Goal: Navigation & Orientation: Find specific page/section

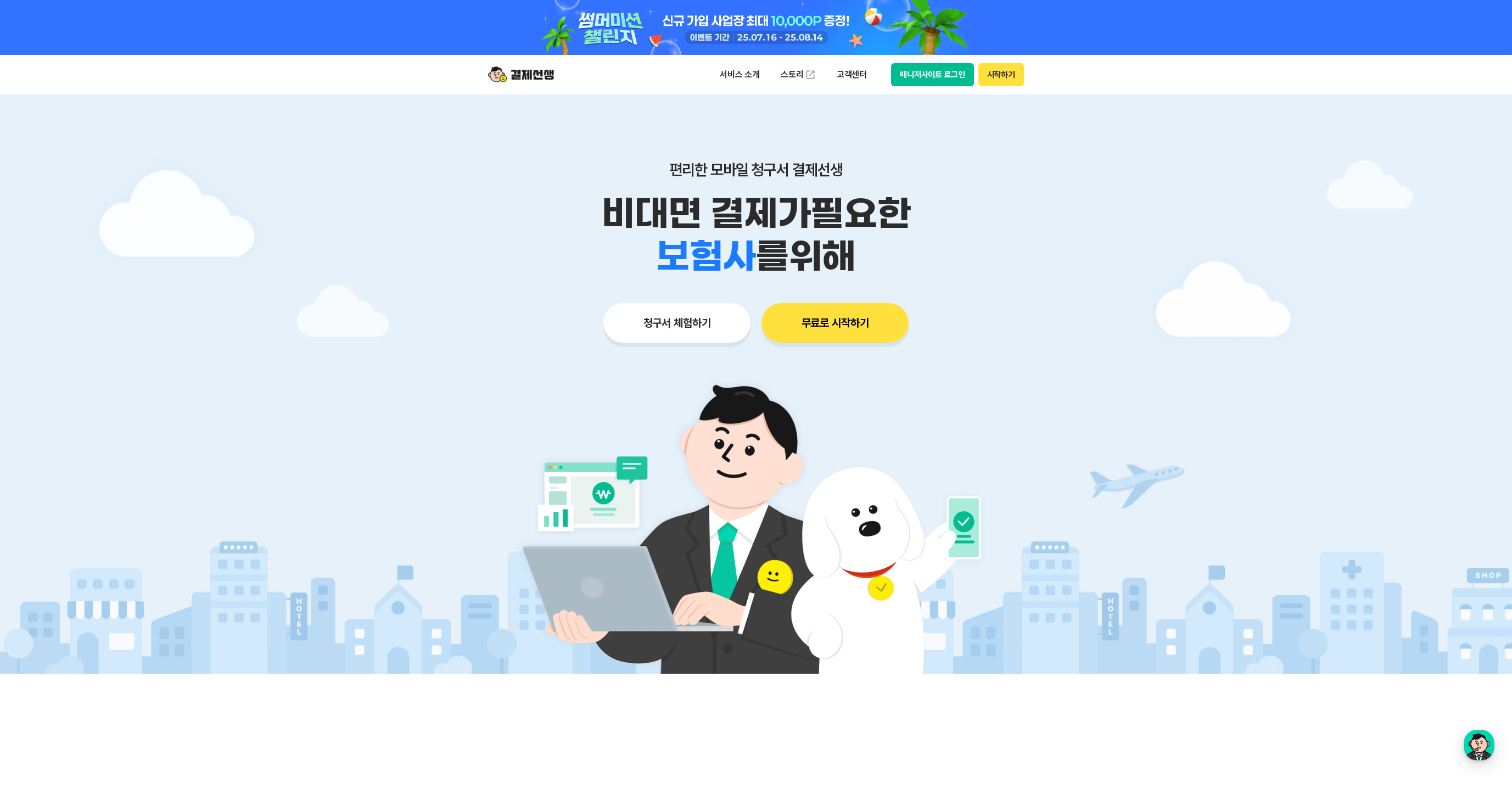
click at [904, 33] on div at bounding box center [756, 27] width 562 height 55
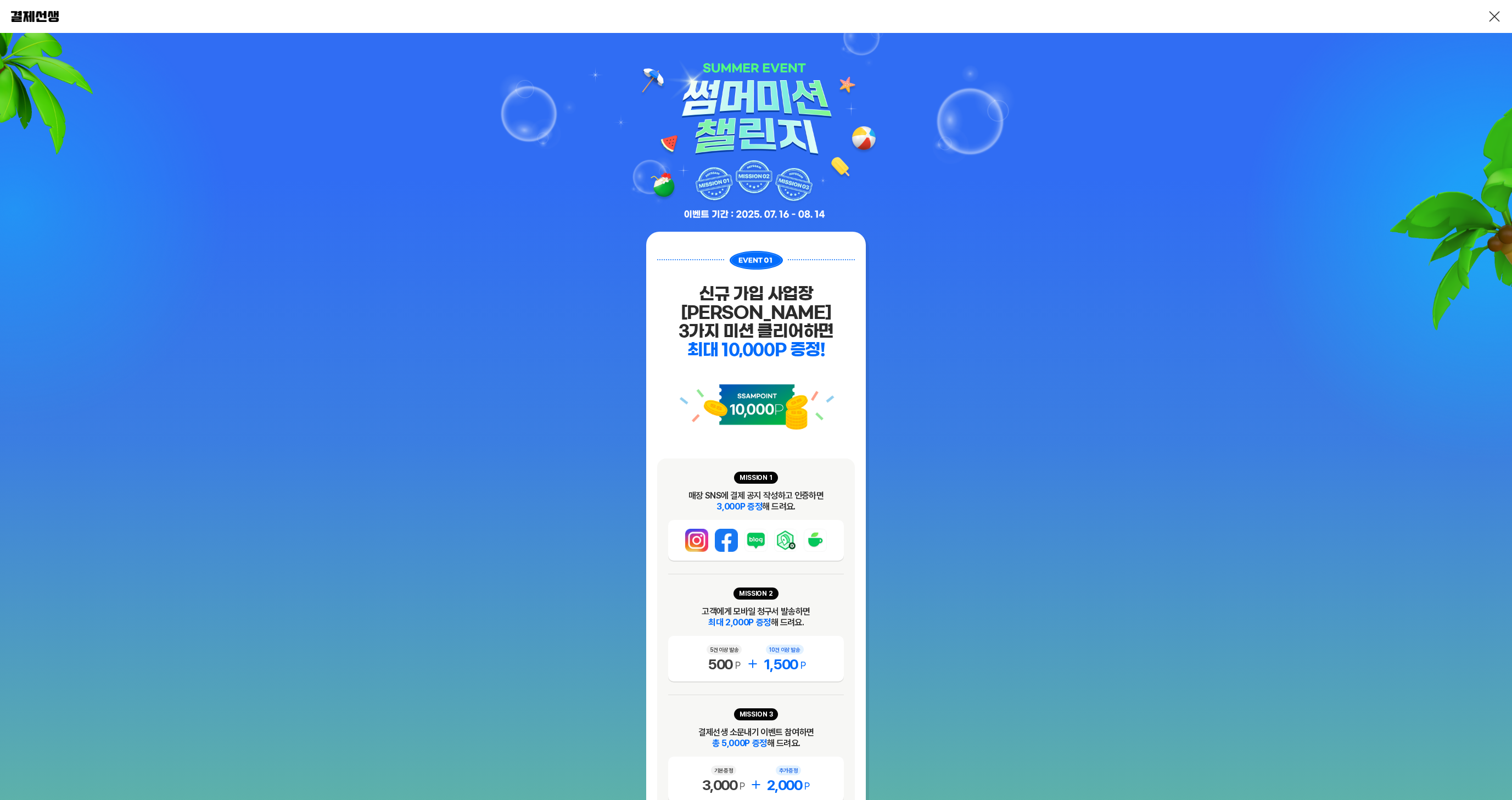
drag, startPoint x: 1168, startPoint y: 69, endPoint x: 1363, endPoint y: 44, distance: 196.6
click at [1498, 16] on link at bounding box center [1494, 16] width 13 height 13
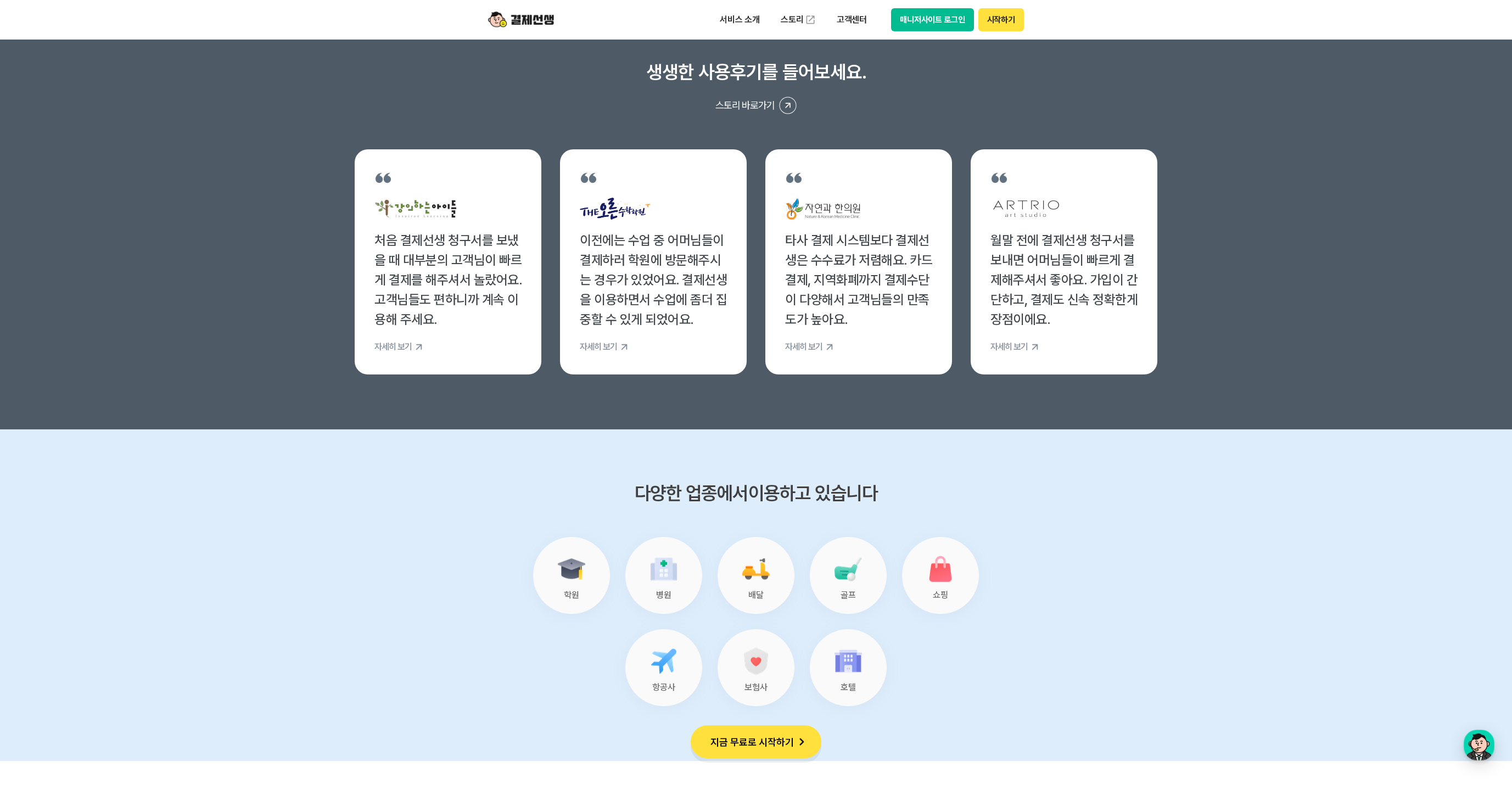
scroll to position [3821, 0]
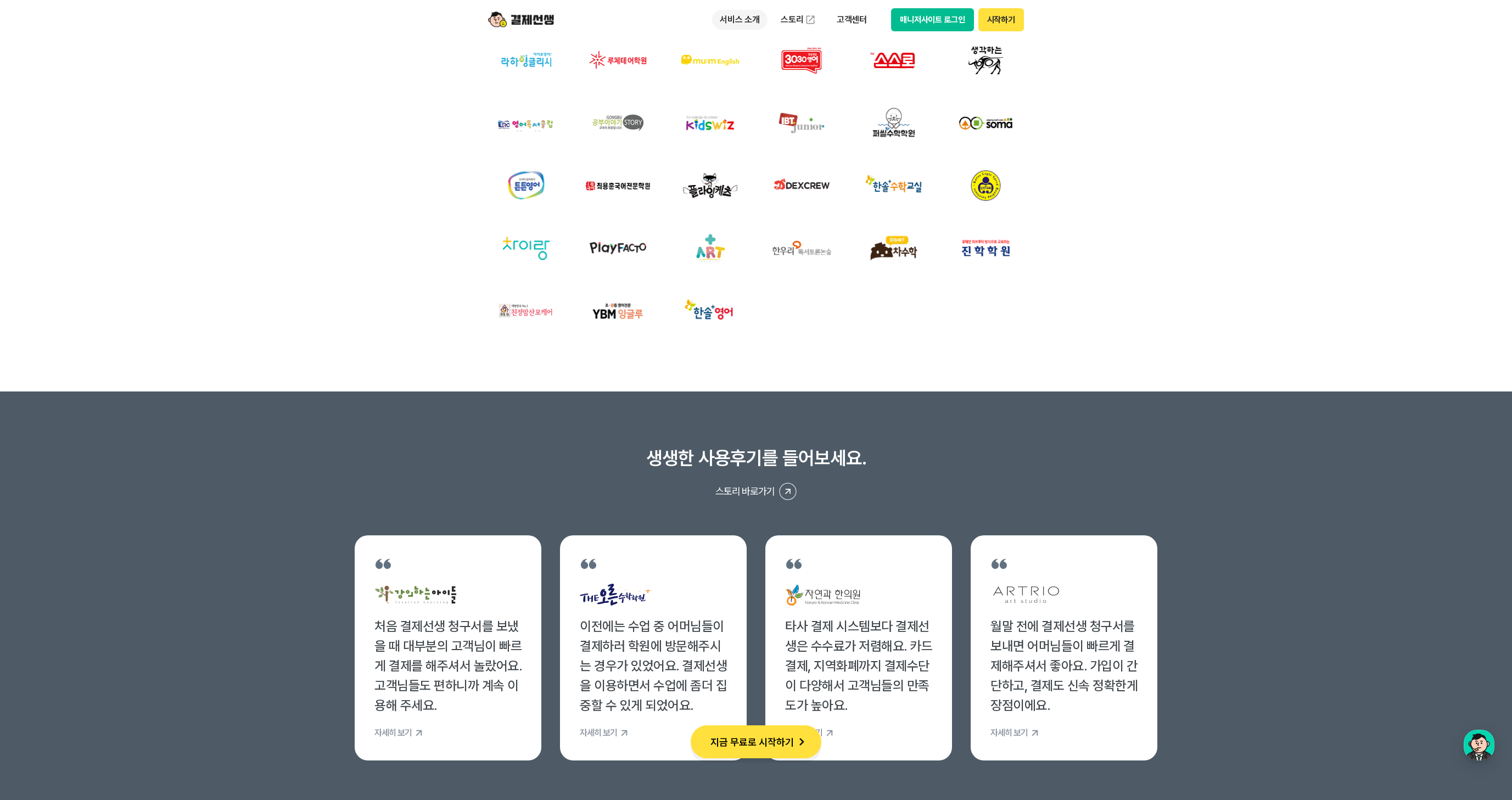
click at [747, 20] on p "서비스 소개" at bounding box center [740, 20] width 56 height 20
drag, startPoint x: 757, startPoint y: 53, endPoint x: 748, endPoint y: 69, distance: 18.4
click at [757, 54] on link "청구서 발송" at bounding box center [758, 64] width 92 height 22
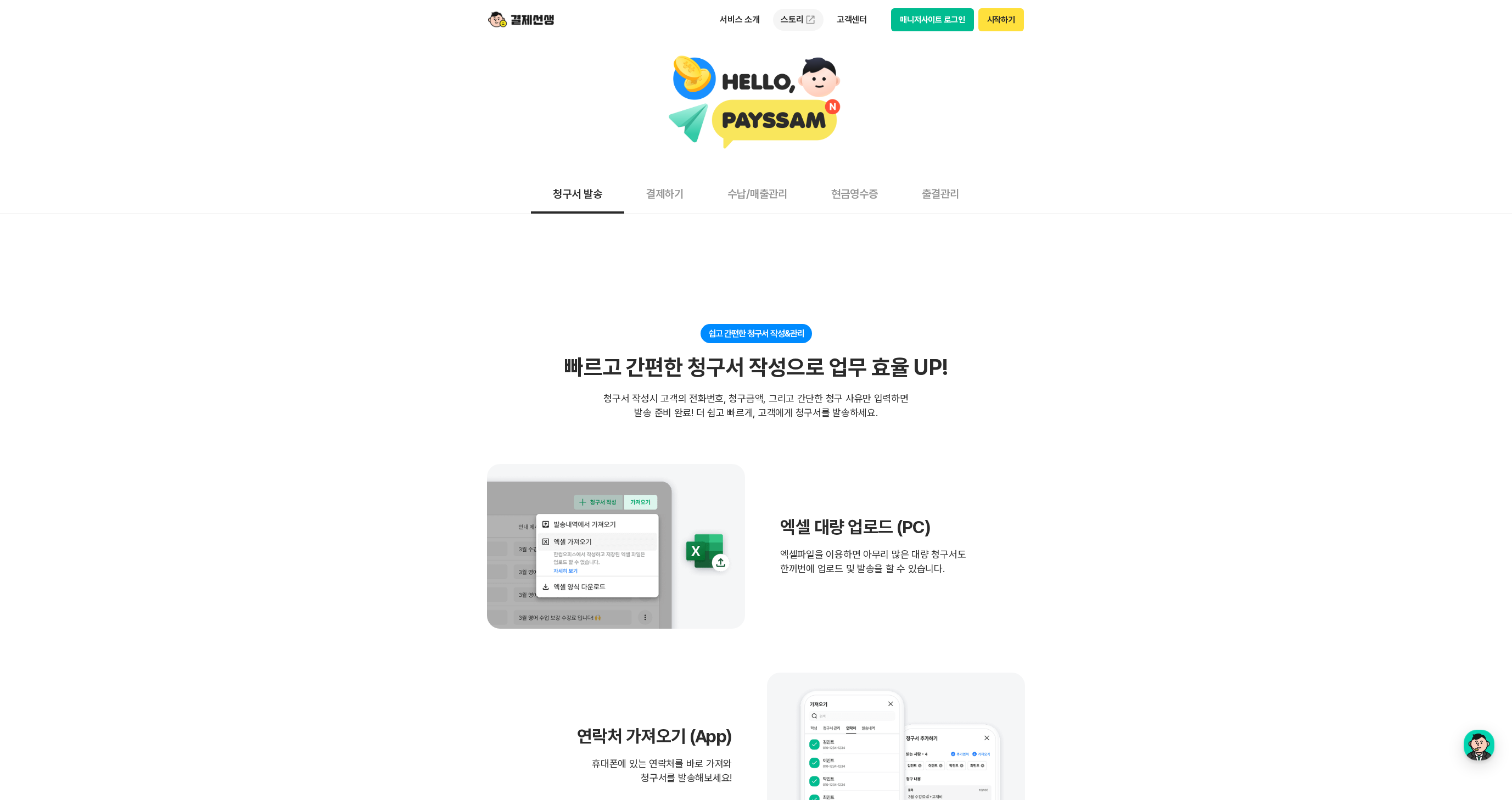
click at [794, 27] on link "스토리" at bounding box center [797, 19] width 50 height 22
